Goal: Task Accomplishment & Management: Complete application form

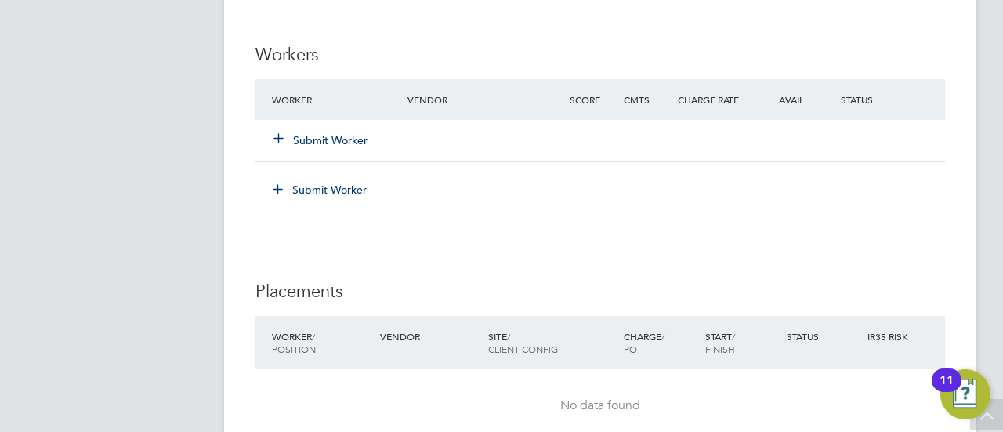
scroll to position [1410, 0]
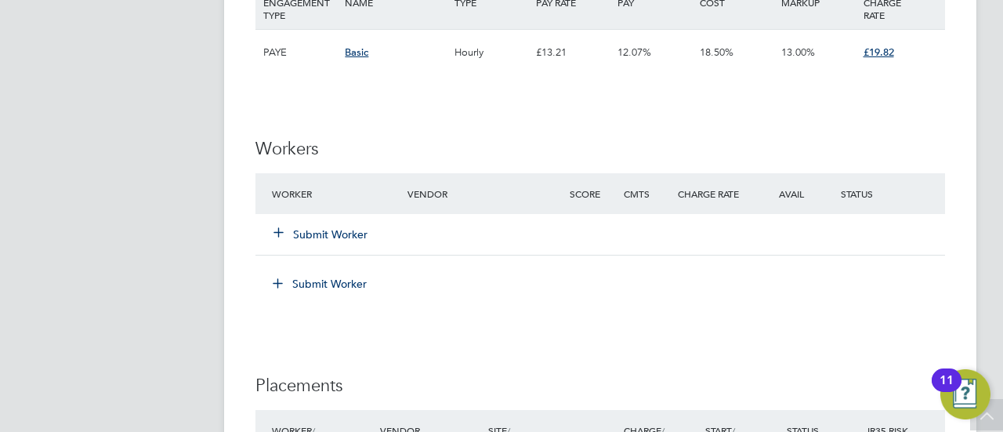
click at [321, 241] on div "Submit Worker" at bounding box center [349, 234] width 162 height 28
click at [328, 245] on div "Worker Vendor Score Cmts Charge Rate Avail Status Submit Worker" at bounding box center [599, 214] width 689 height 82
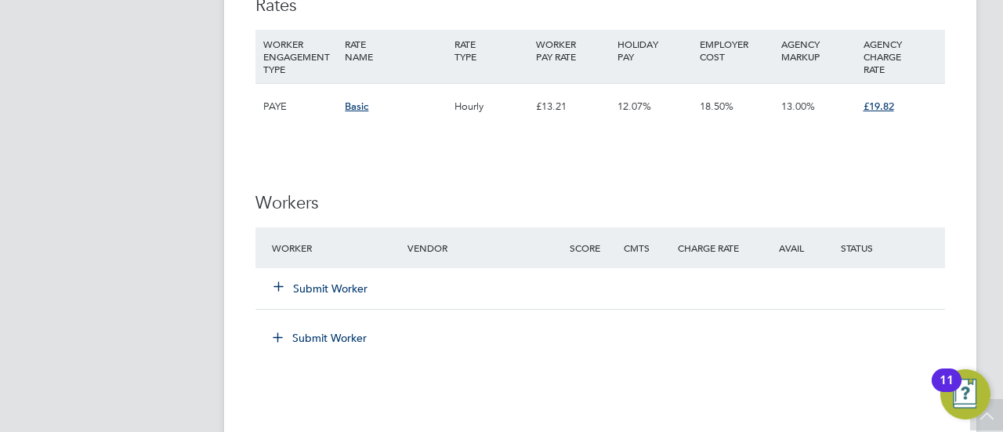
scroll to position [1332, 0]
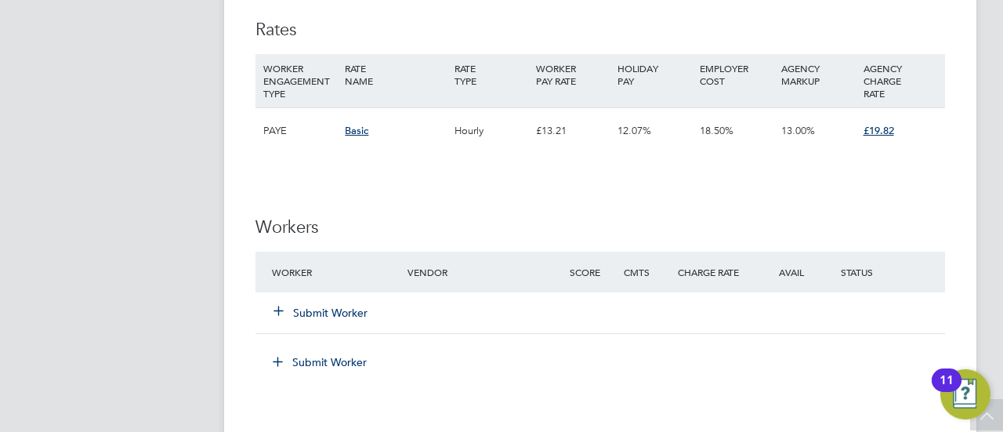
click at [334, 320] on button "Submit Worker" at bounding box center [321, 313] width 94 height 16
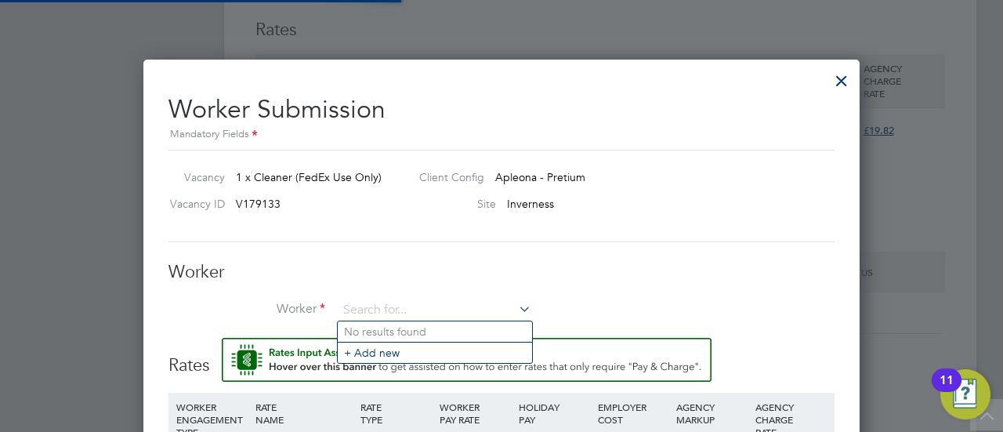
scroll to position [0, 0]
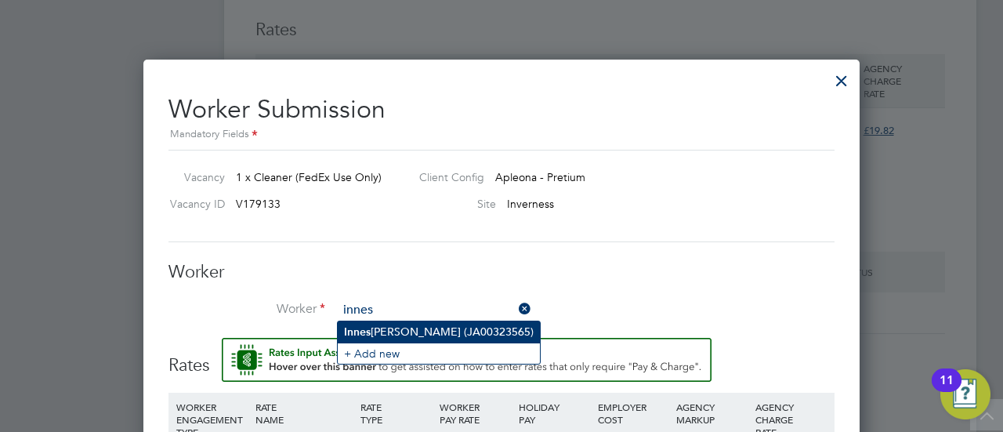
click at [428, 337] on li "Innes Fraser (JA00323565)" at bounding box center [439, 331] width 202 height 21
type input "[PERSON_NAME] [PERSON_NAME] (JA00323565)"
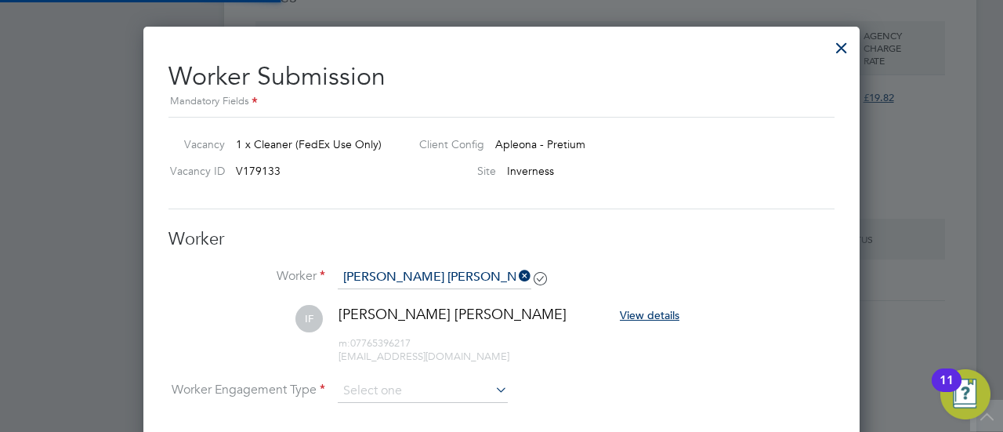
scroll to position [1407, 716]
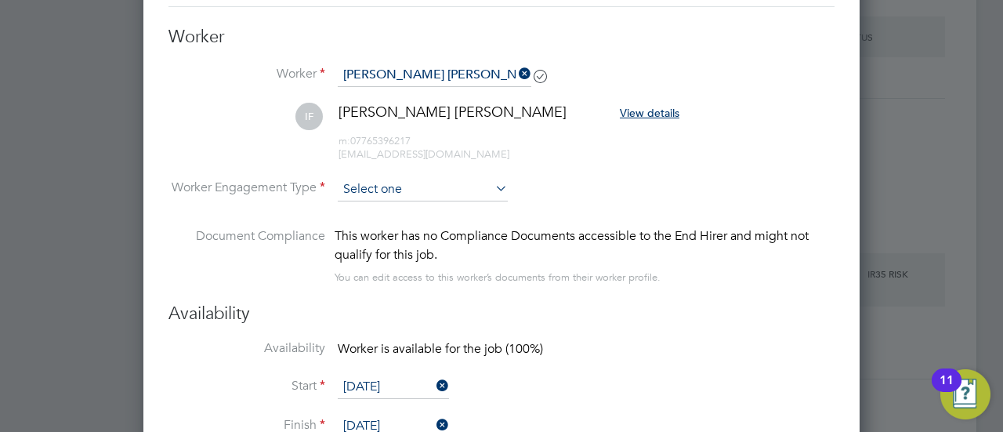
click at [420, 193] on input at bounding box center [423, 190] width 170 height 24
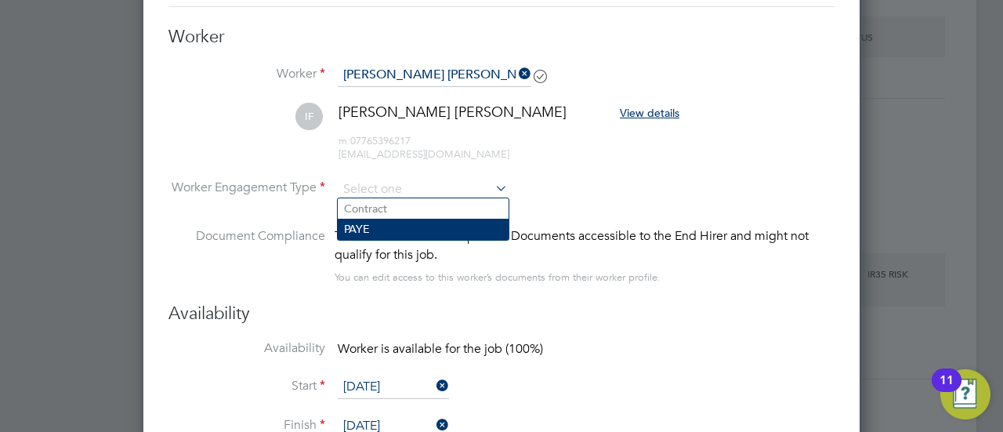
click at [411, 224] on li "PAYE" at bounding box center [423, 229] width 171 height 20
type input "PAYE"
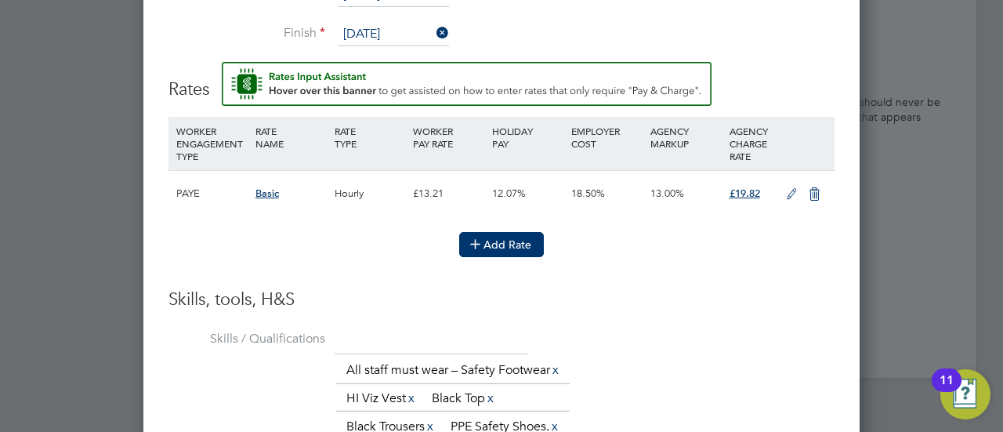
click at [499, 240] on button "Add Rate" at bounding box center [501, 244] width 85 height 25
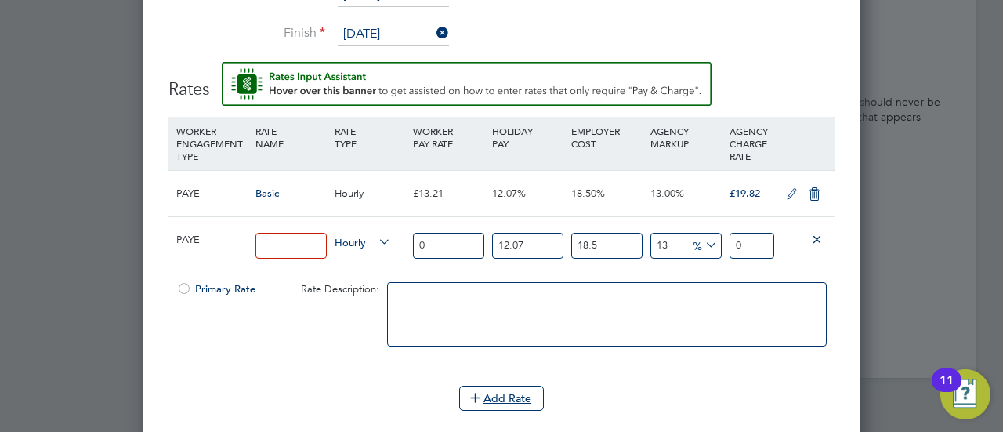
click at [186, 288] on div at bounding box center [184, 294] width 16 height 12
click at [454, 243] on input "0" at bounding box center [448, 246] width 71 height 26
type input "1"
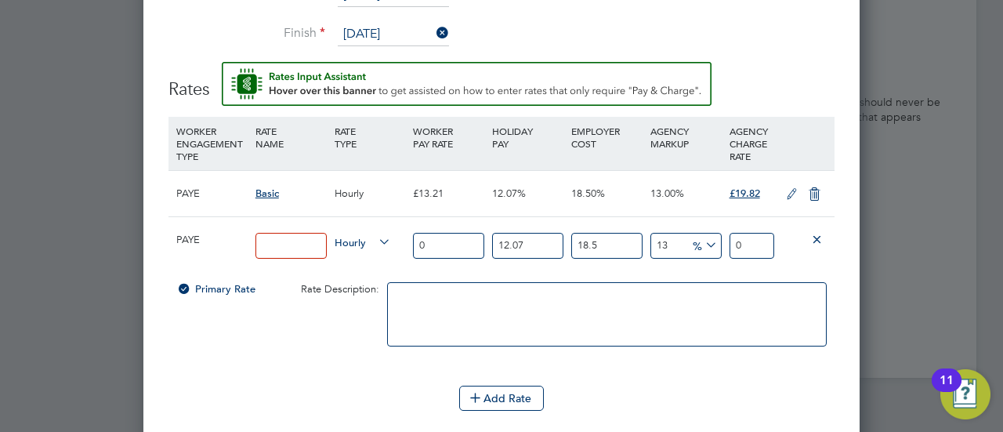
type input "1.500673335"
type input "13"
type input "19.508753355"
type input "13.2"
type input "19.808888022"
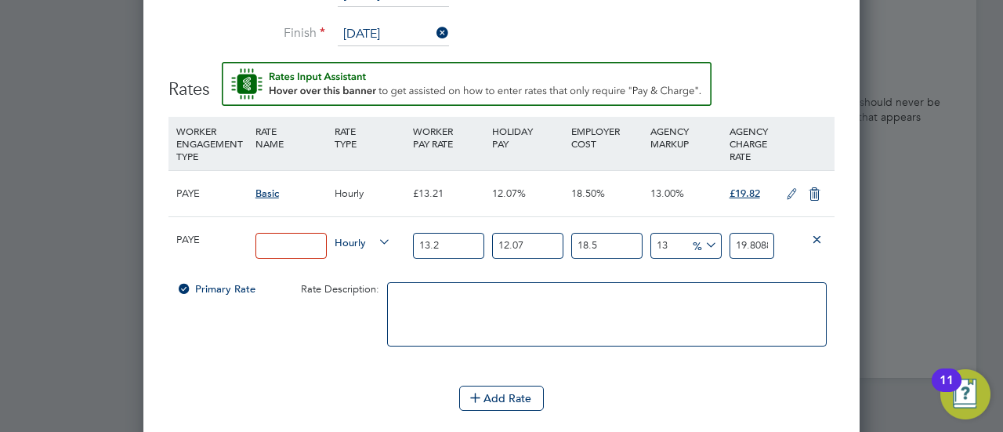
type input "13.21"
type input "19.82389475535"
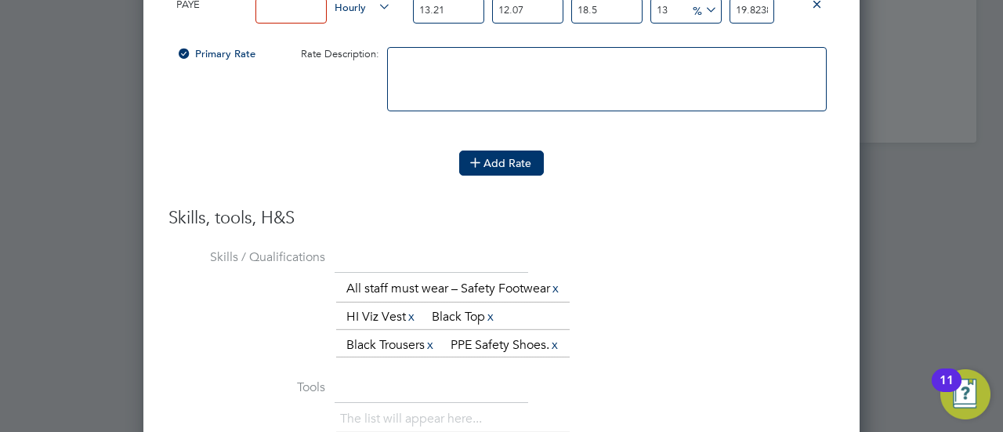
type input "13.21"
click at [506, 165] on button "Add Rate" at bounding box center [501, 162] width 85 height 25
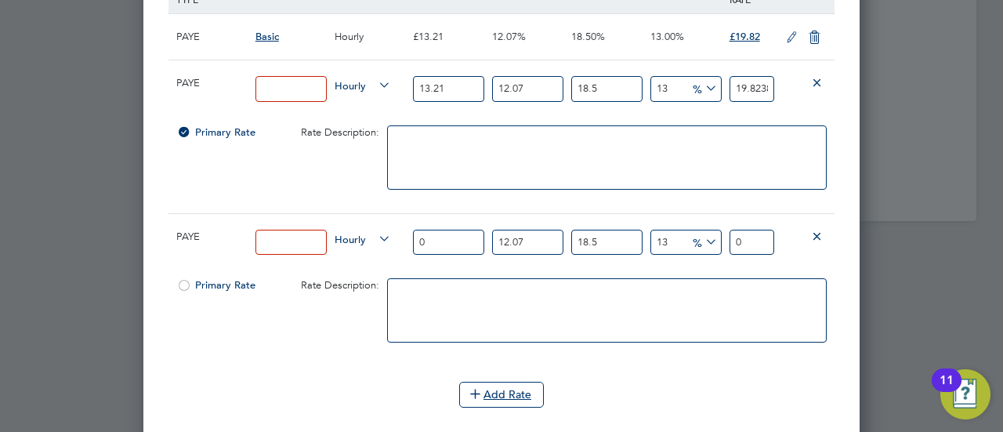
click at [811, 230] on icon at bounding box center [817, 236] width 12 height 12
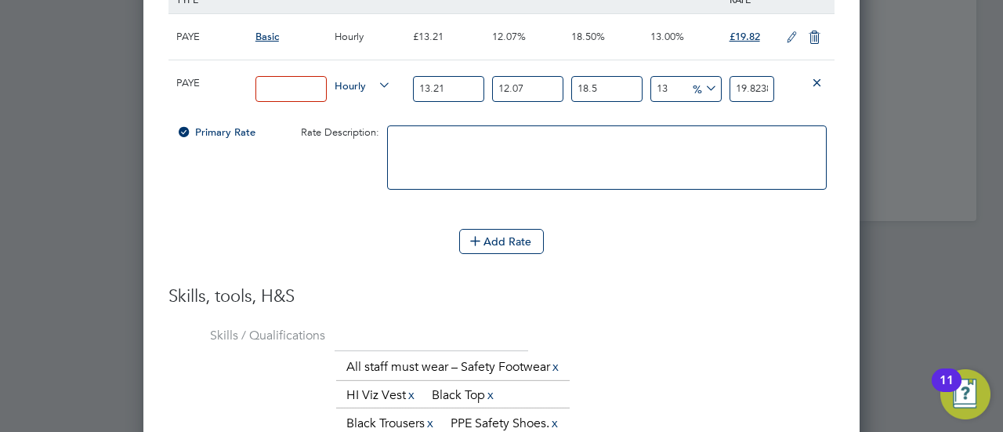
click at [814, 79] on icon at bounding box center [817, 82] width 12 height 12
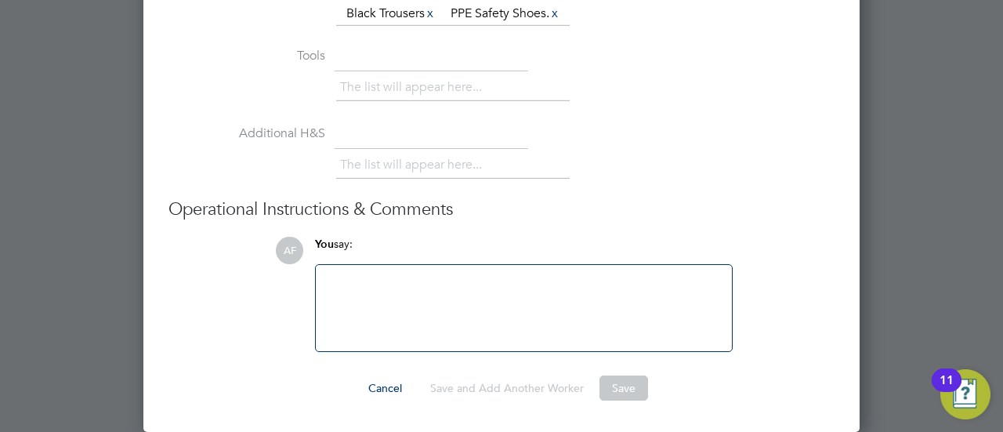
click at [577, 325] on div at bounding box center [523, 307] width 397 height 67
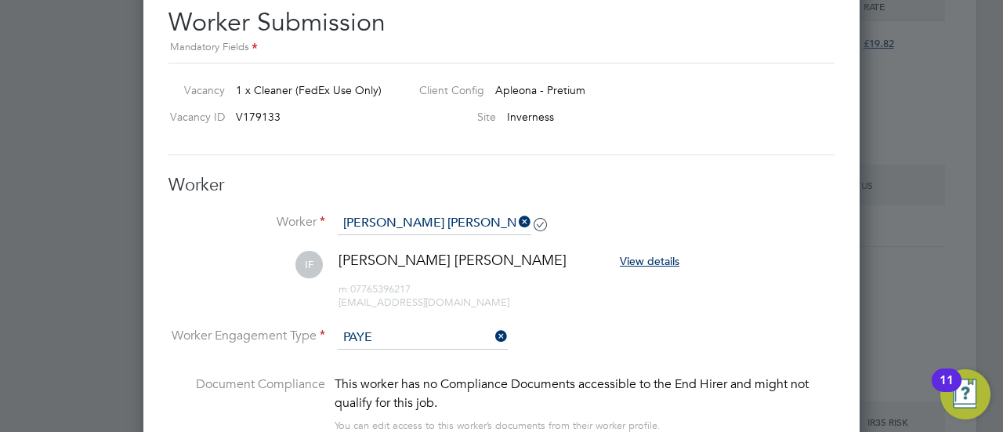
drag, startPoint x: 580, startPoint y: 207, endPoint x: 261, endPoint y: 201, distance: 319.7
click at [261, 201] on div "Worker Worker Innes Fraser (JA00323565) IF Innes Fraser View details m: 0776539…" at bounding box center [501, 312] width 666 height 277
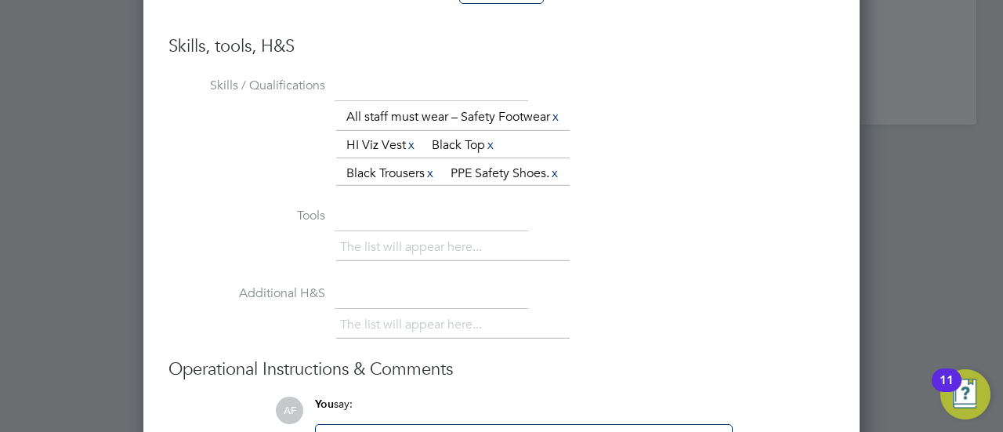
click at [547, 262] on ul "The list will appear here..." at bounding box center [452, 247] width 233 height 28
click at [462, 258] on li "The list will appear here..." at bounding box center [414, 247] width 148 height 21
click at [465, 339] on ul "The list will appear here..." at bounding box center [452, 325] width 233 height 28
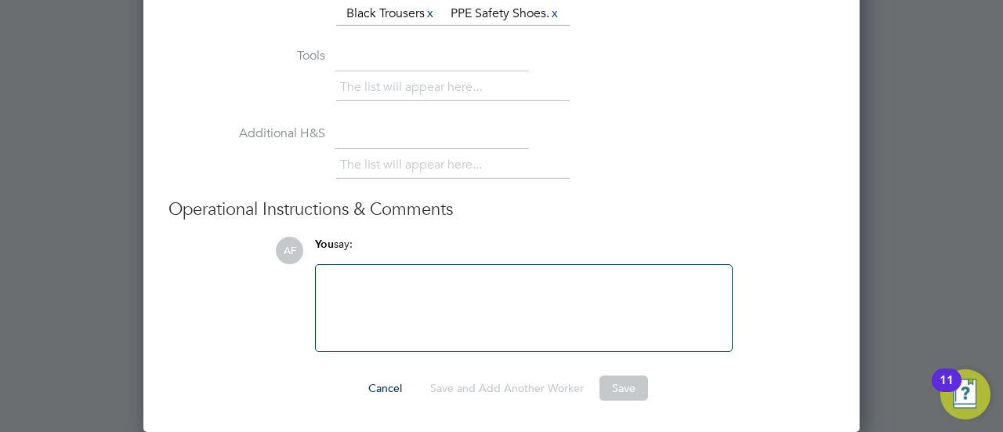
click at [450, 336] on div at bounding box center [523, 307] width 397 height 67
click at [635, 389] on button "Save" at bounding box center [623, 387] width 49 height 25
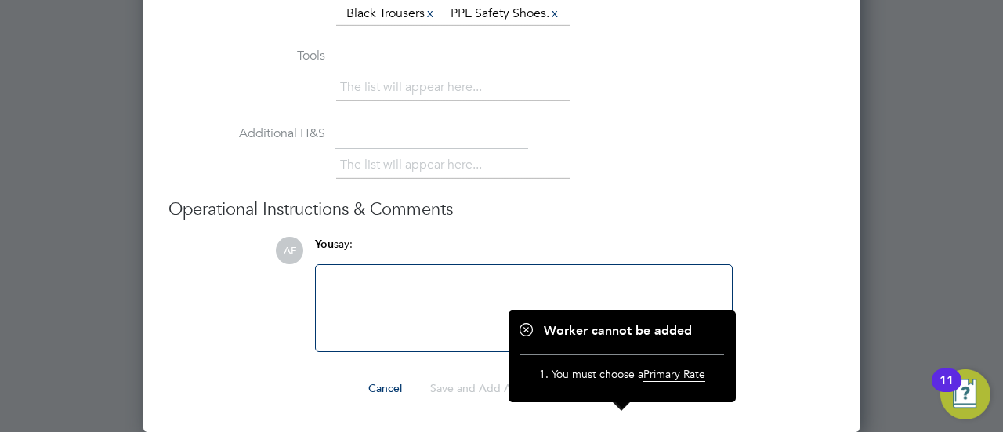
click at [750, 206] on h3 "Operational Instructions & Comments" at bounding box center [501, 209] width 666 height 23
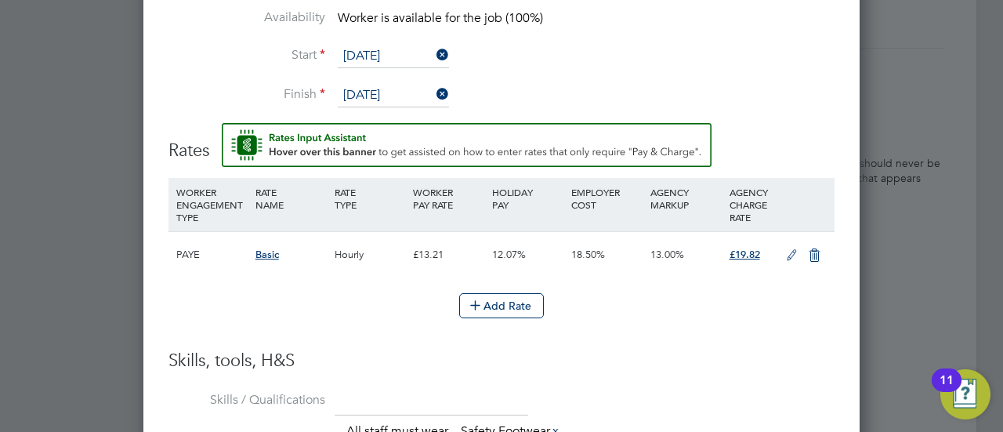
scroll to position [1860, 0]
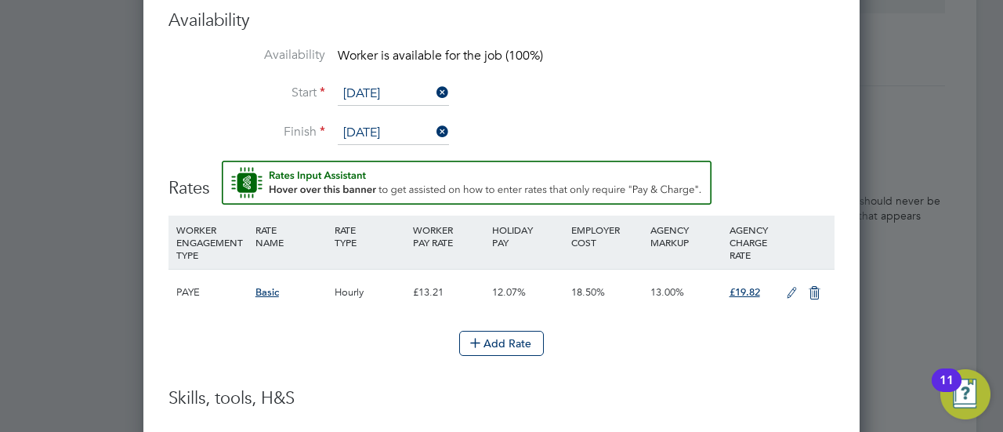
click at [627, 128] on li "Finish 10 Sep 2025" at bounding box center [501, 140] width 666 height 39
click at [497, 338] on button "Add Rate" at bounding box center [501, 343] width 85 height 25
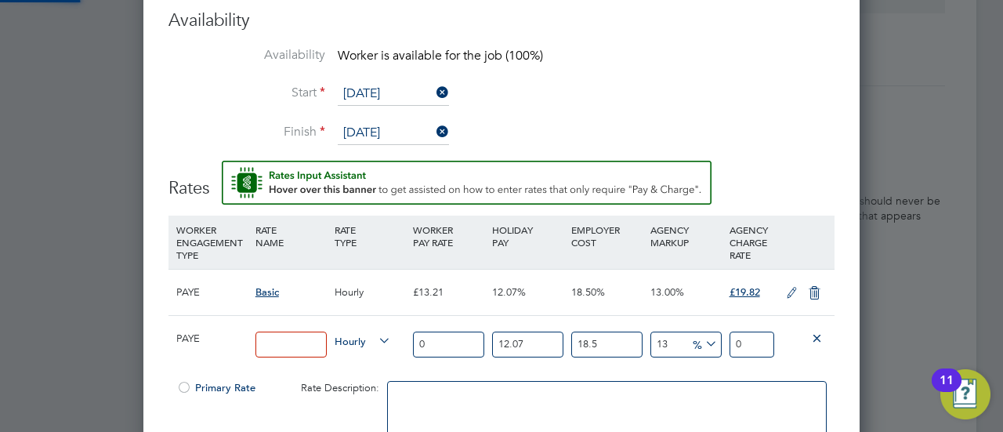
scroll to position [1601, 716]
click at [302, 341] on input at bounding box center [290, 344] width 71 height 26
click at [447, 337] on input "0" at bounding box center [448, 344] width 71 height 26
type input "1"
type input "1.500673335"
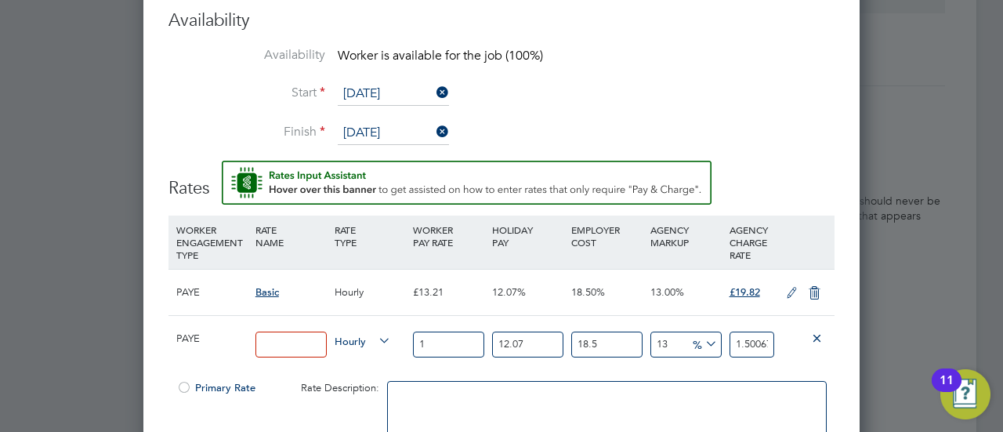
type input "13"
type input "19.508753355"
type input "13.2"
type input "19.808888022"
type input "13.21"
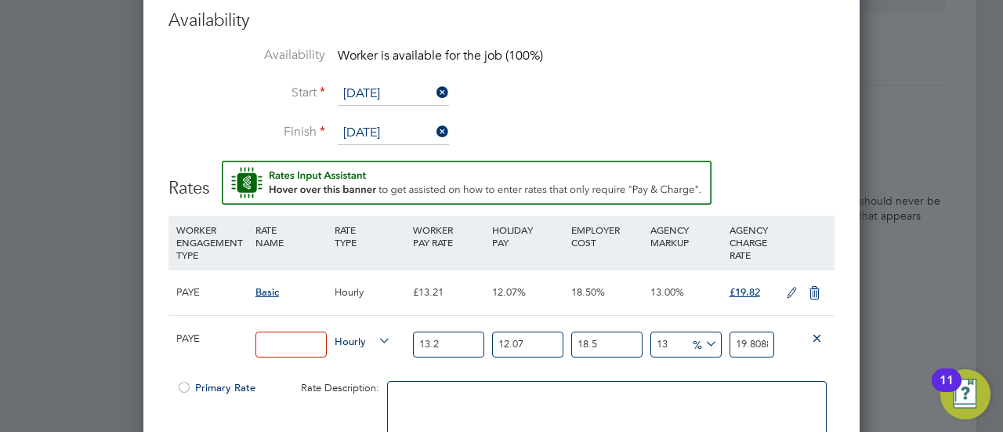
type input "19.82389475535"
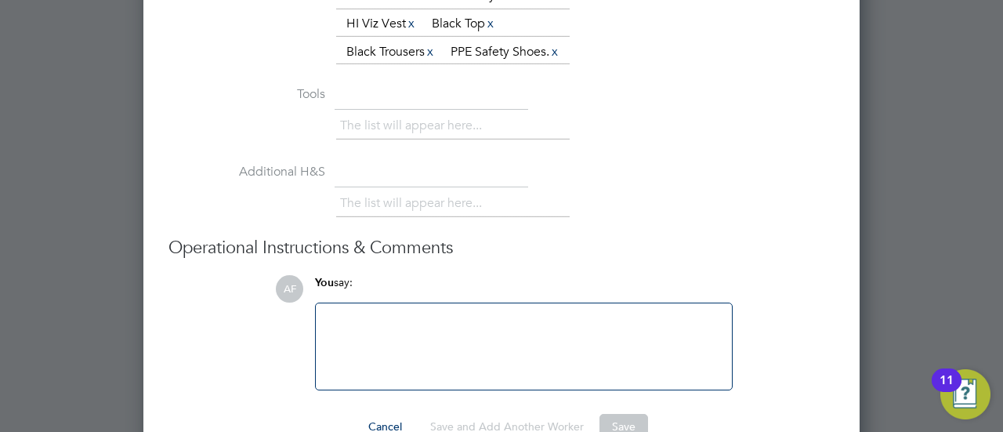
type input "13.21"
click at [661, 259] on h3 "Operational Instructions & Comments" at bounding box center [501, 248] width 666 height 23
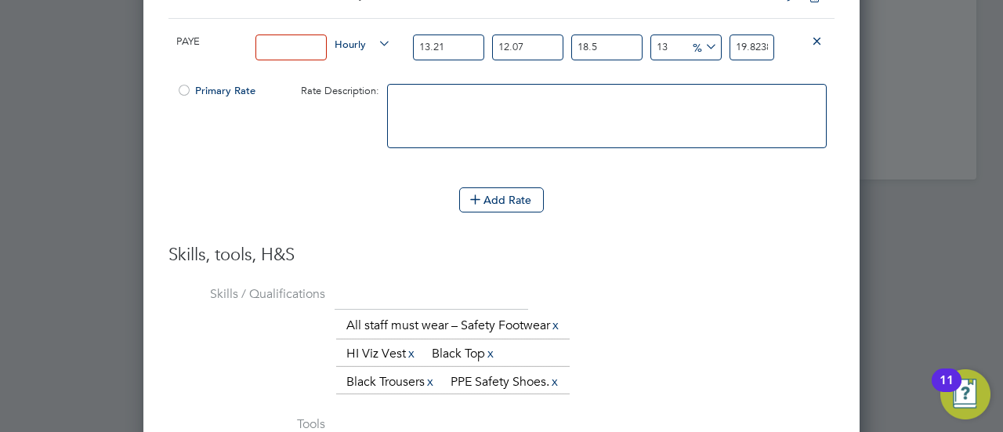
scroll to position [1933, 0]
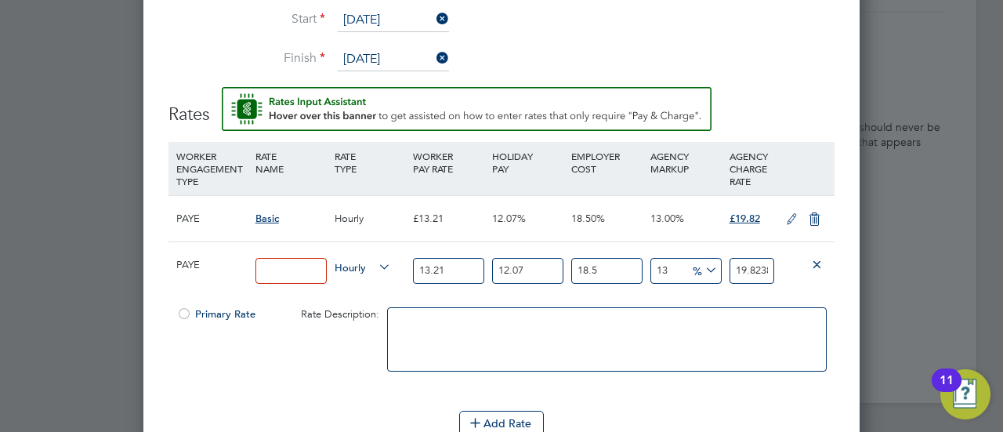
click at [183, 313] on div at bounding box center [184, 319] width 16 height 12
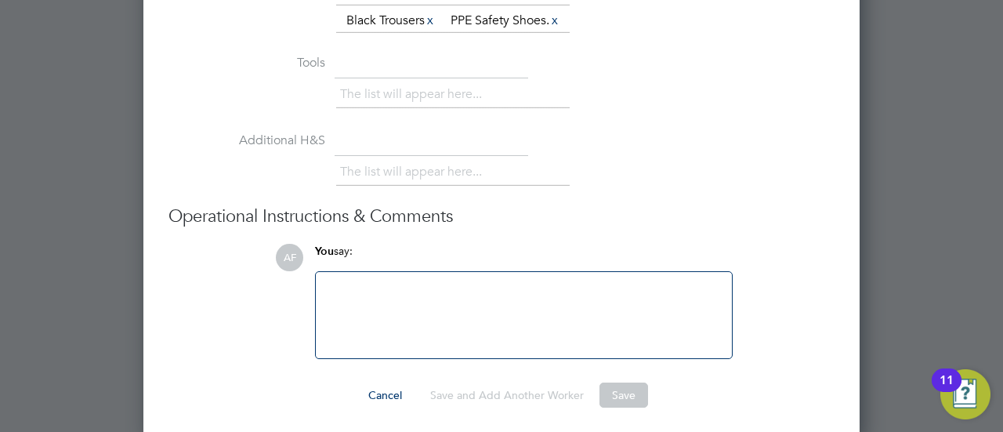
scroll to position [2560, 0]
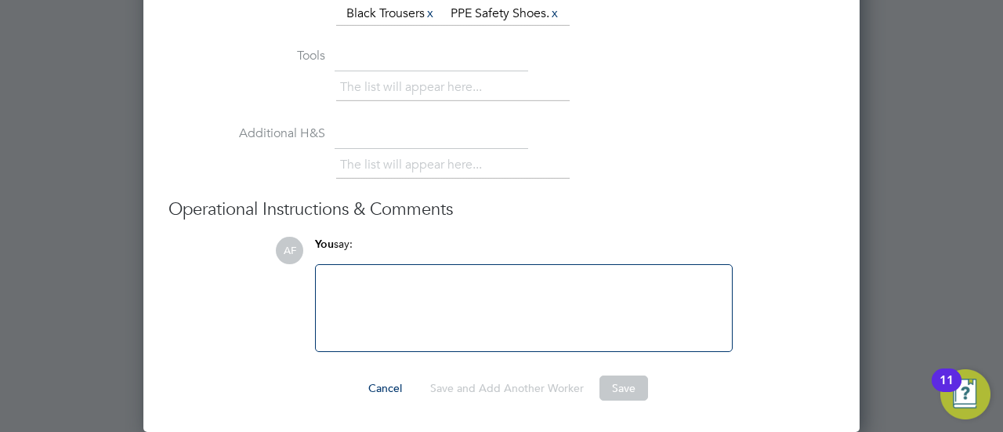
click at [582, 288] on div at bounding box center [523, 307] width 397 height 67
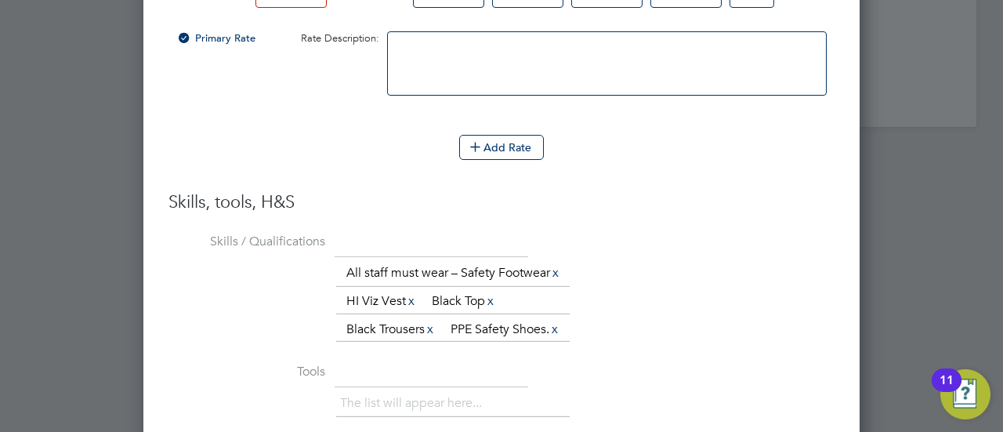
scroll to position [2090, 0]
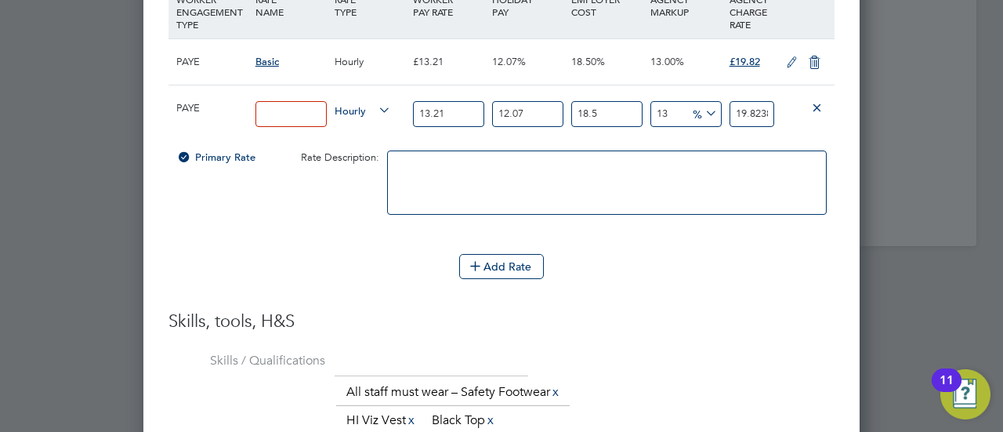
click at [308, 104] on input at bounding box center [290, 114] width 71 height 26
type input "B"
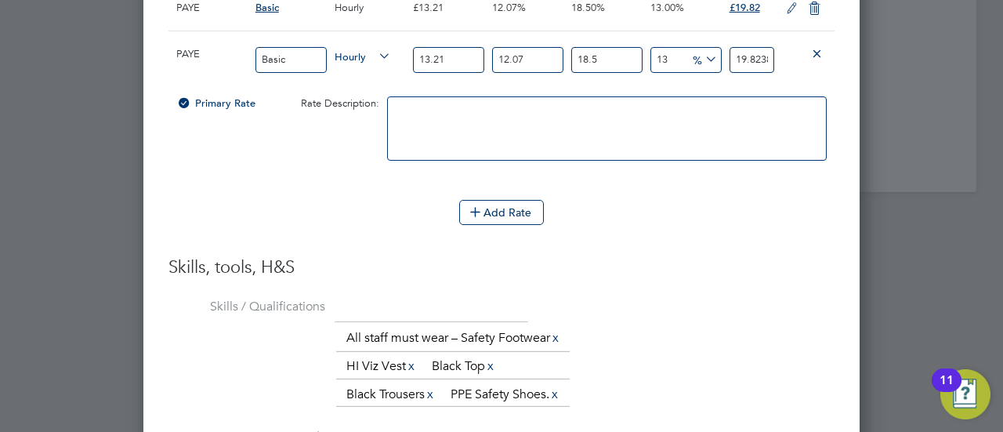
scroll to position [2168, 0]
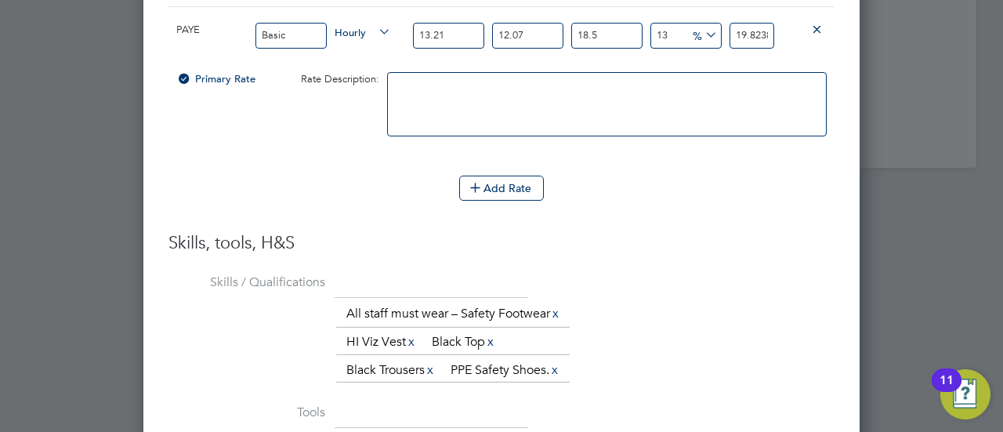
type input "Basic"
drag, startPoint x: 342, startPoint y: 145, endPoint x: 355, endPoint y: 151, distance: 14.7
click at [357, 130] on div "Primary Rate Rate Description:" at bounding box center [501, 112] width 666 height 96
click at [523, 189] on button "Add Rate" at bounding box center [501, 187] width 85 height 25
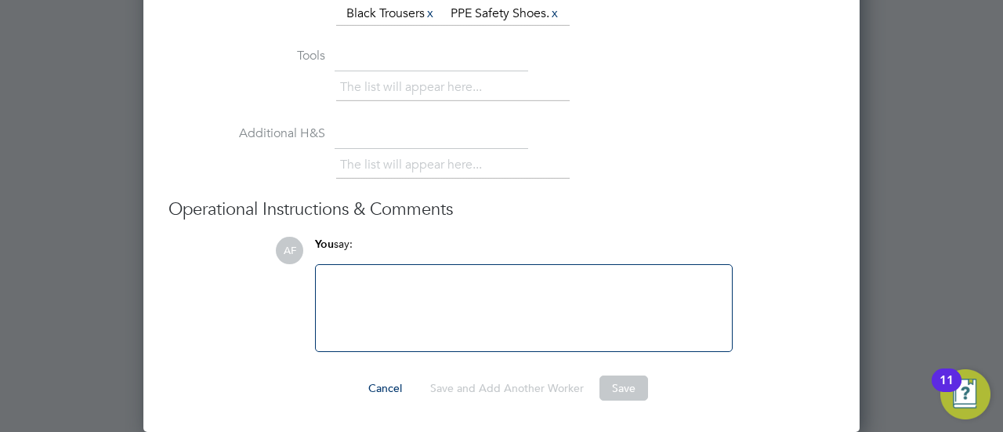
scroll to position [2712, 0]
click at [634, 387] on button "Save" at bounding box center [623, 387] width 49 height 25
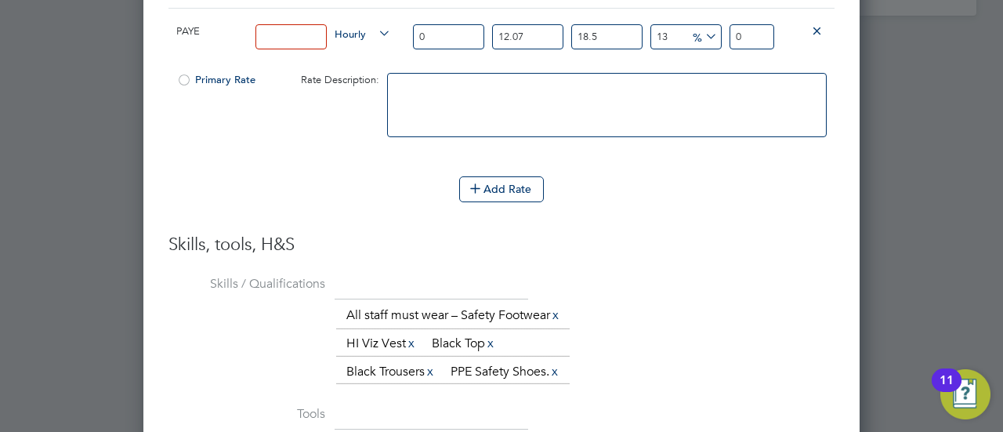
scroll to position [2164, 0]
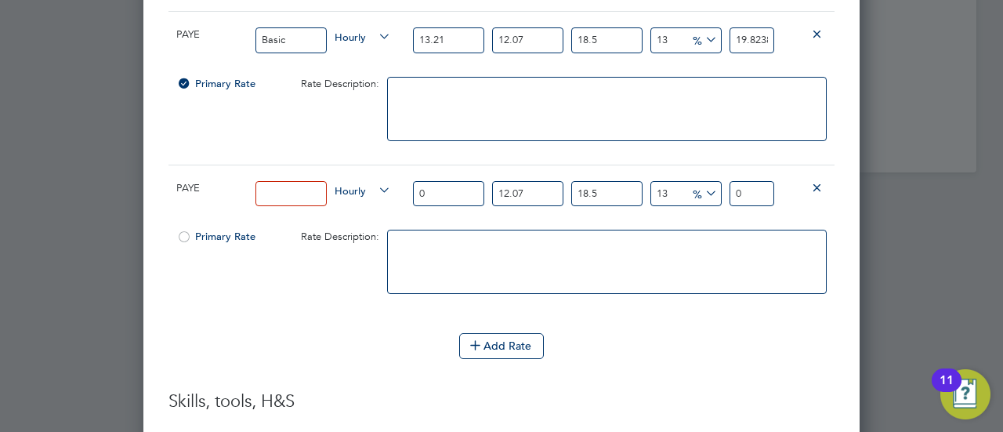
click at [342, 82] on span "Rate Description:" at bounding box center [340, 83] width 78 height 13
click at [474, 78] on textarea at bounding box center [606, 109] width 439 height 64
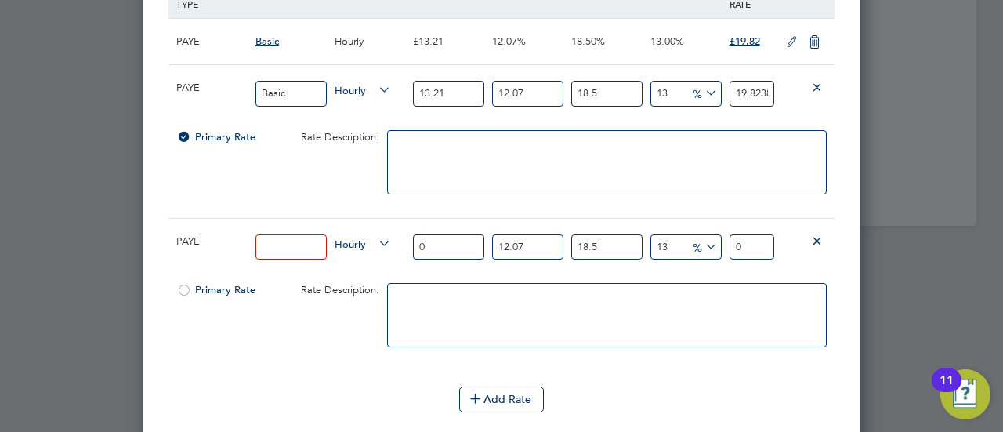
scroll to position [2085, 0]
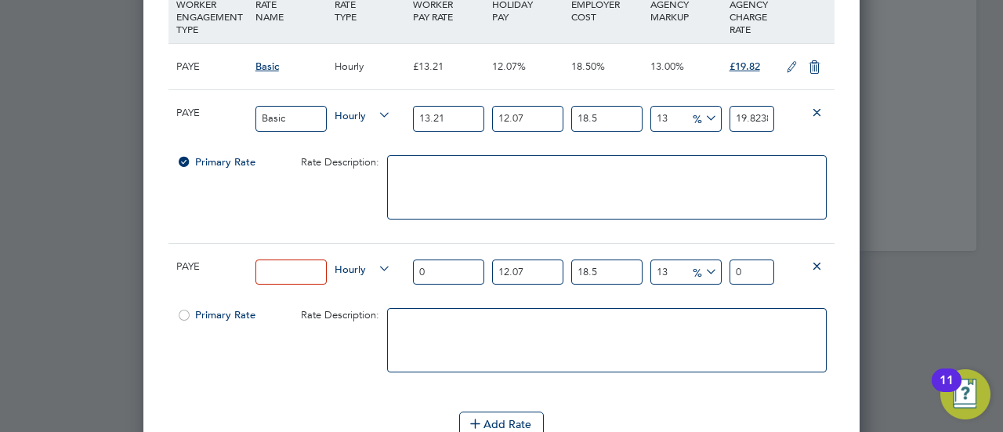
click at [812, 259] on icon at bounding box center [817, 265] width 12 height 12
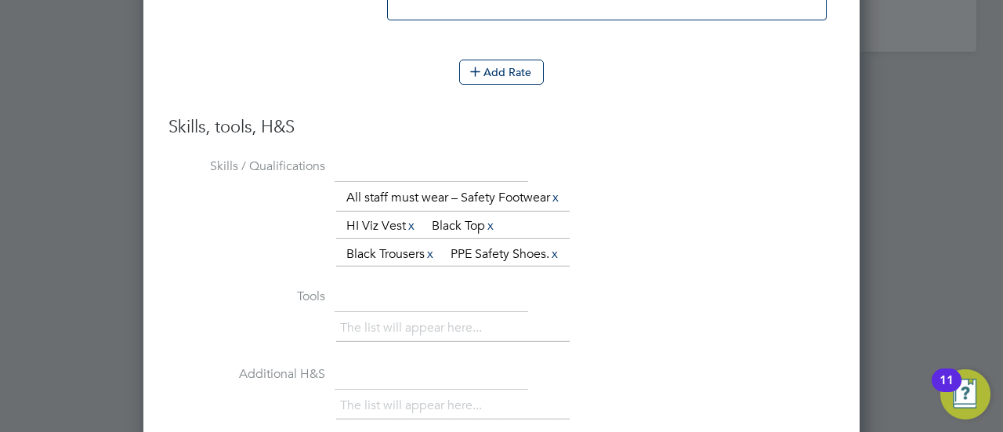
scroll to position [2560, 0]
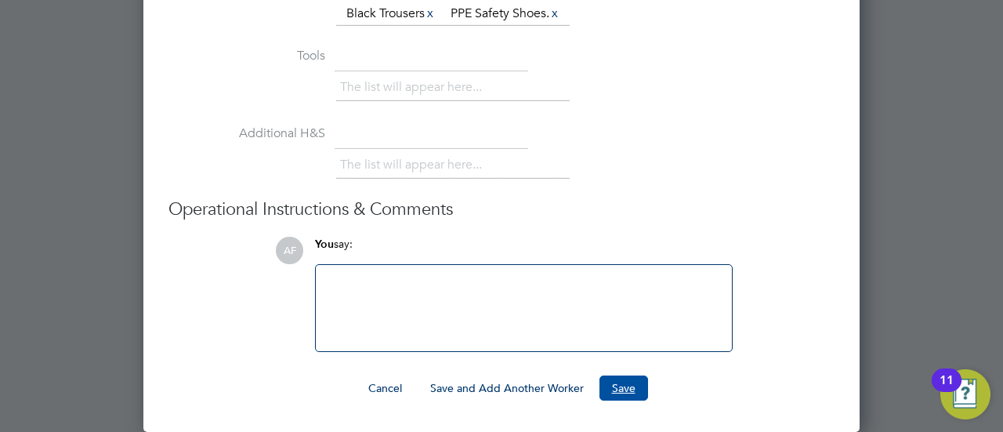
click at [625, 389] on button "Save" at bounding box center [623, 387] width 49 height 25
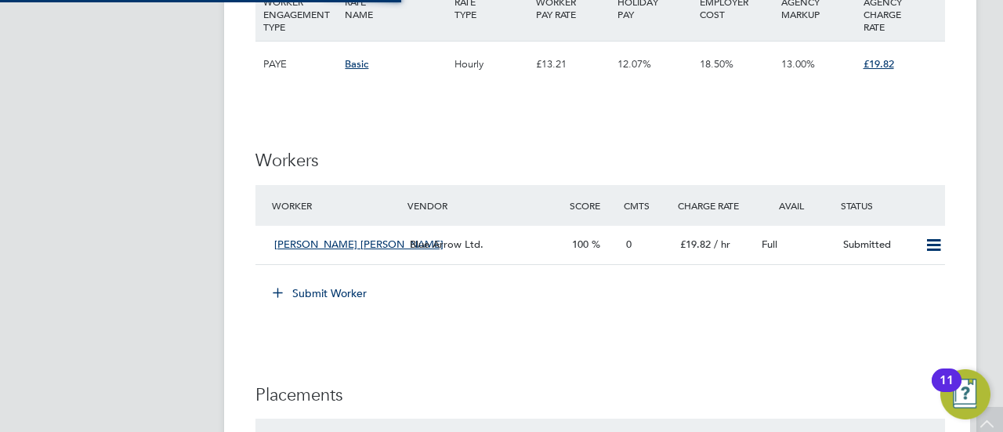
scroll to position [1332, 0]
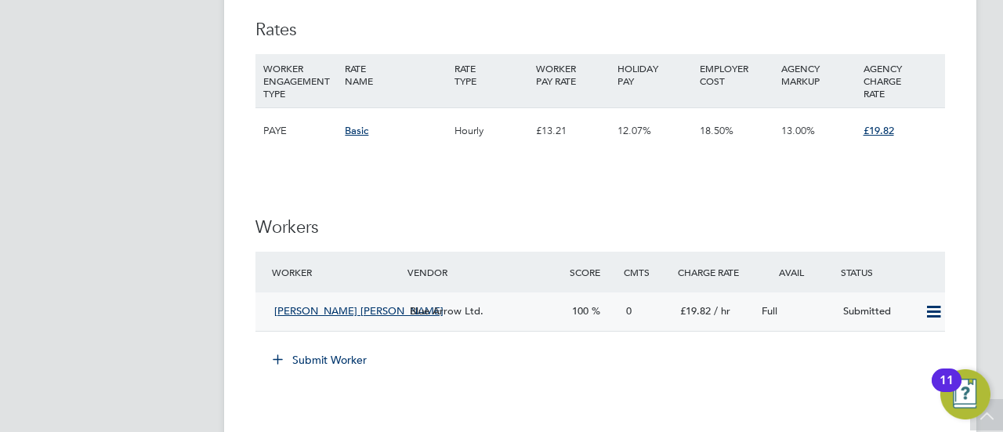
click at [935, 318] on icon at bounding box center [934, 312] width 20 height 13
click at [808, 371] on div "Submit Worker" at bounding box center [603, 359] width 683 height 25
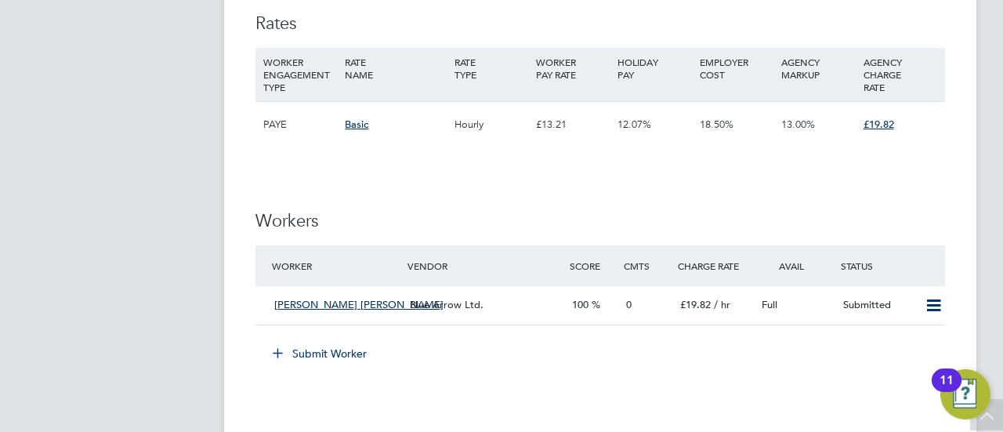
scroll to position [1316, 0]
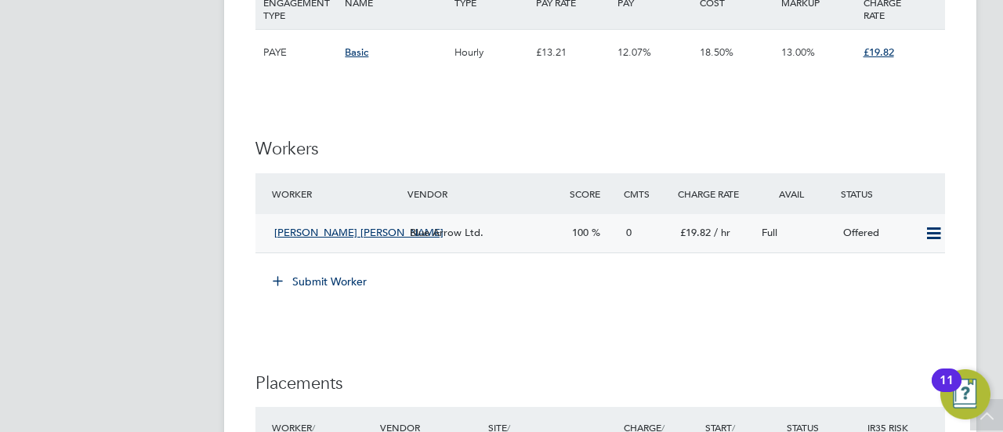
click at [924, 240] on icon at bounding box center [934, 233] width 20 height 13
click at [907, 283] on li "Confirm" at bounding box center [911, 285] width 60 height 22
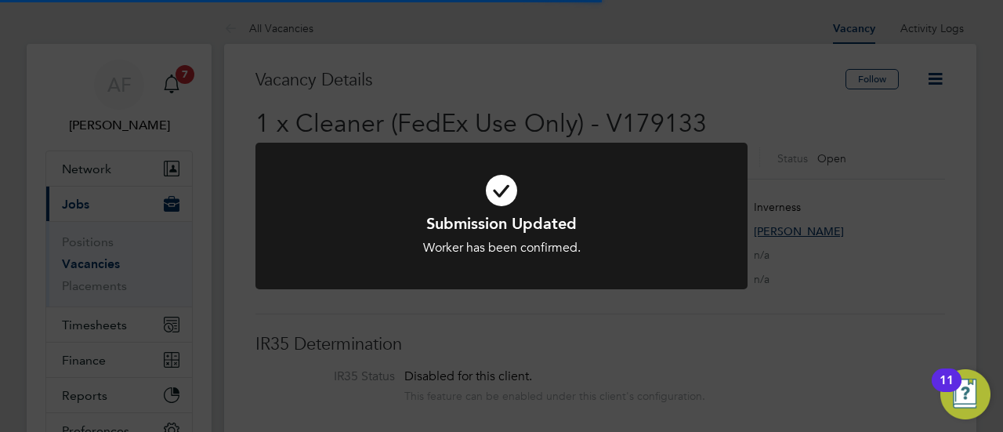
scroll to position [45, 136]
click at [549, 322] on div "Submission Updated Worker has been confirmed. Cancel Okay" at bounding box center [501, 216] width 1003 height 432
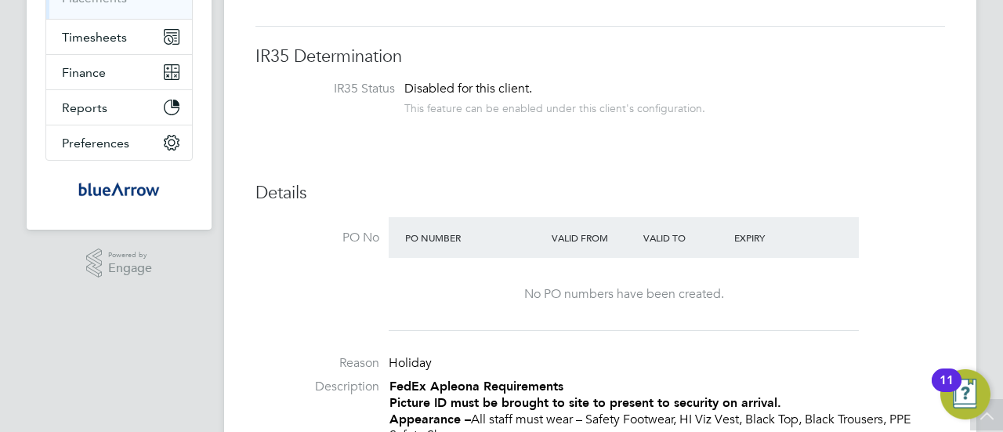
scroll to position [0, 0]
